Goal: Browse casually: Explore the website without a specific task or goal

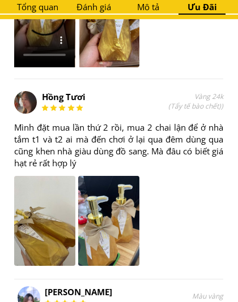
scroll to position [4296, 0]
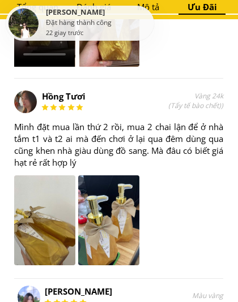
click at [181, 248] on div "Hồng Tươi Mình đặt mua lần thứ 2 rồi, mua 2 chai lận để ở nhà tắm t1 và t2 ai m…" at bounding box center [118, 178] width 209 height 175
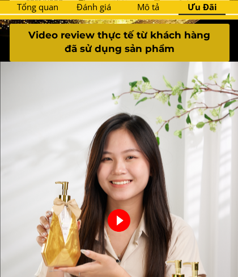
scroll to position [1671, 0]
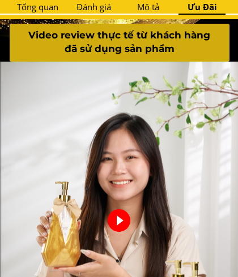
click at [122, 223] on div at bounding box center [119, 220] width 23 height 23
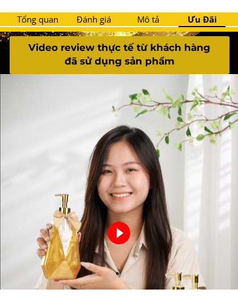
scroll to position [1756, 0]
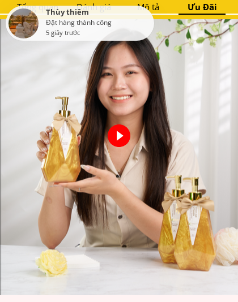
click at [120, 136] on div at bounding box center [119, 136] width 23 height 23
click at [118, 141] on div at bounding box center [119, 136] width 23 height 23
click at [119, 135] on div at bounding box center [119, 136] width 23 height 23
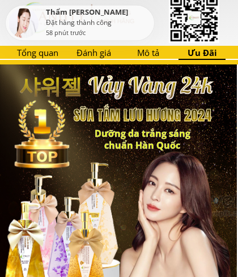
scroll to position [0, 0]
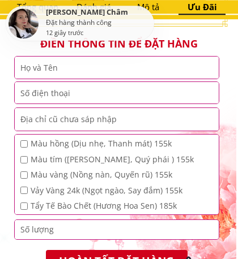
scroll to position [1248, 0]
